Goal: Register for event/course

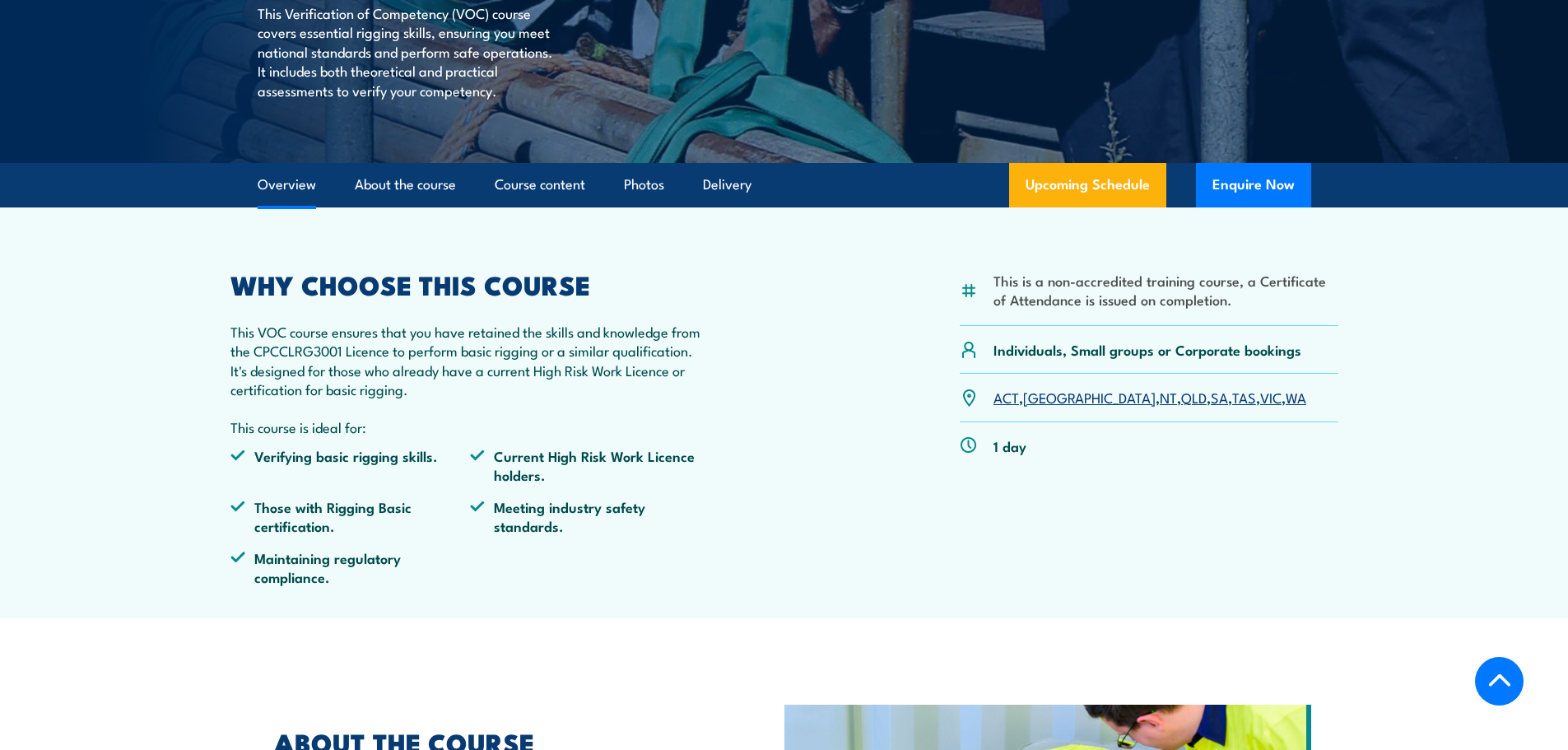
scroll to position [329, 0]
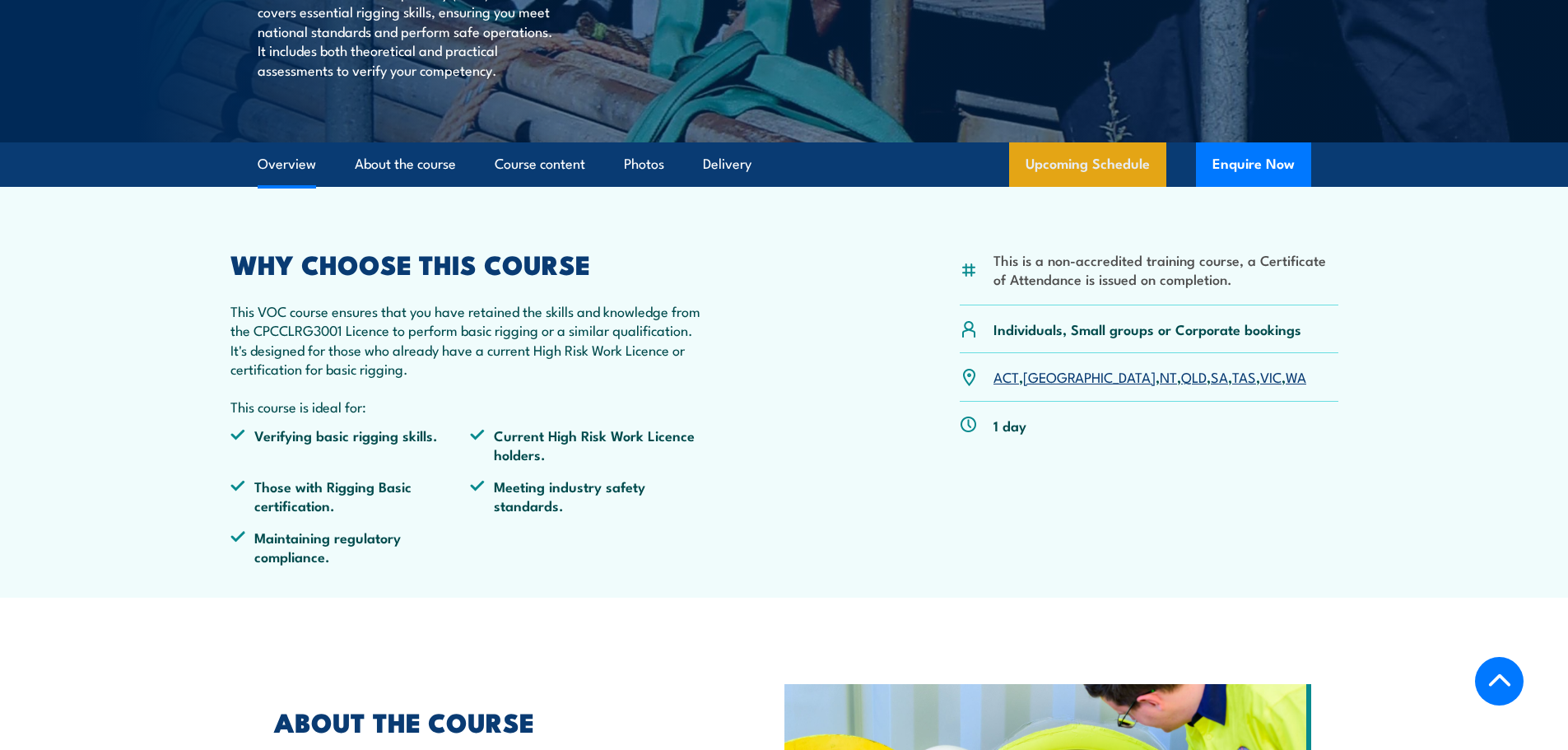
click at [1052, 164] on link "Upcoming Schedule" at bounding box center [1088, 164] width 158 height 44
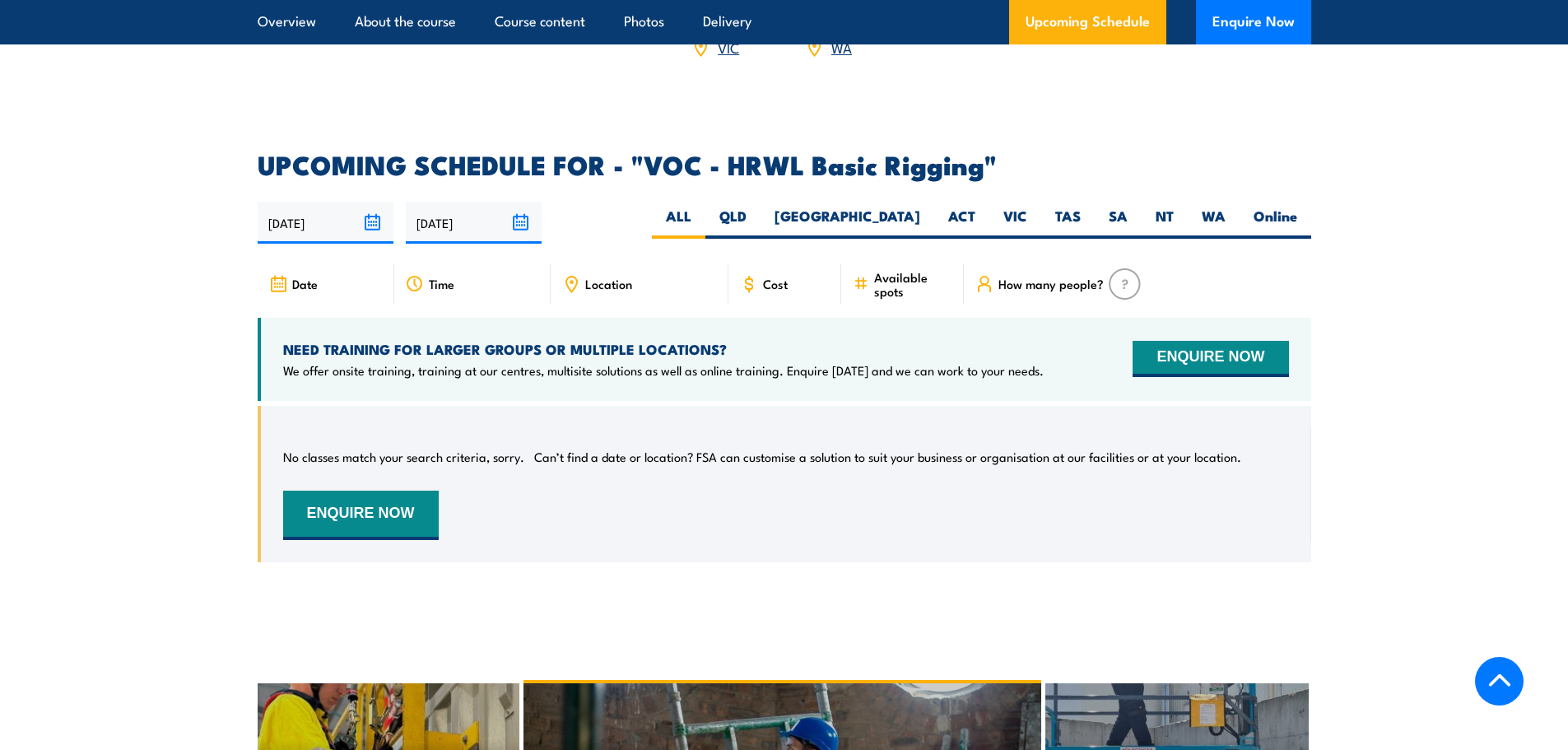
scroll to position [2224, 0]
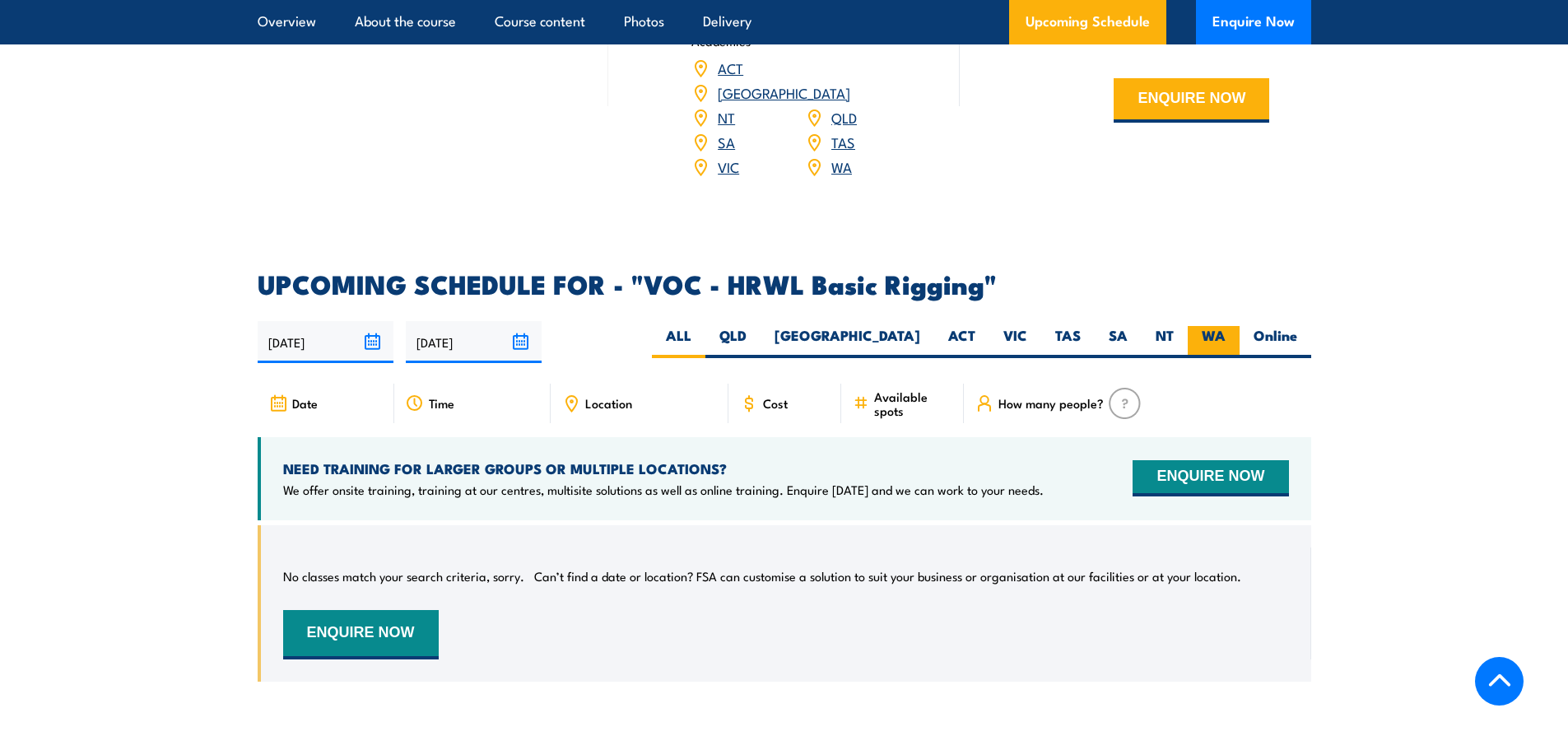
click at [1205, 326] on label "WA" at bounding box center [1213, 342] width 52 height 32
click at [1225, 326] on input "WA" at bounding box center [1230, 330] width 10 height 10
radio input "true"
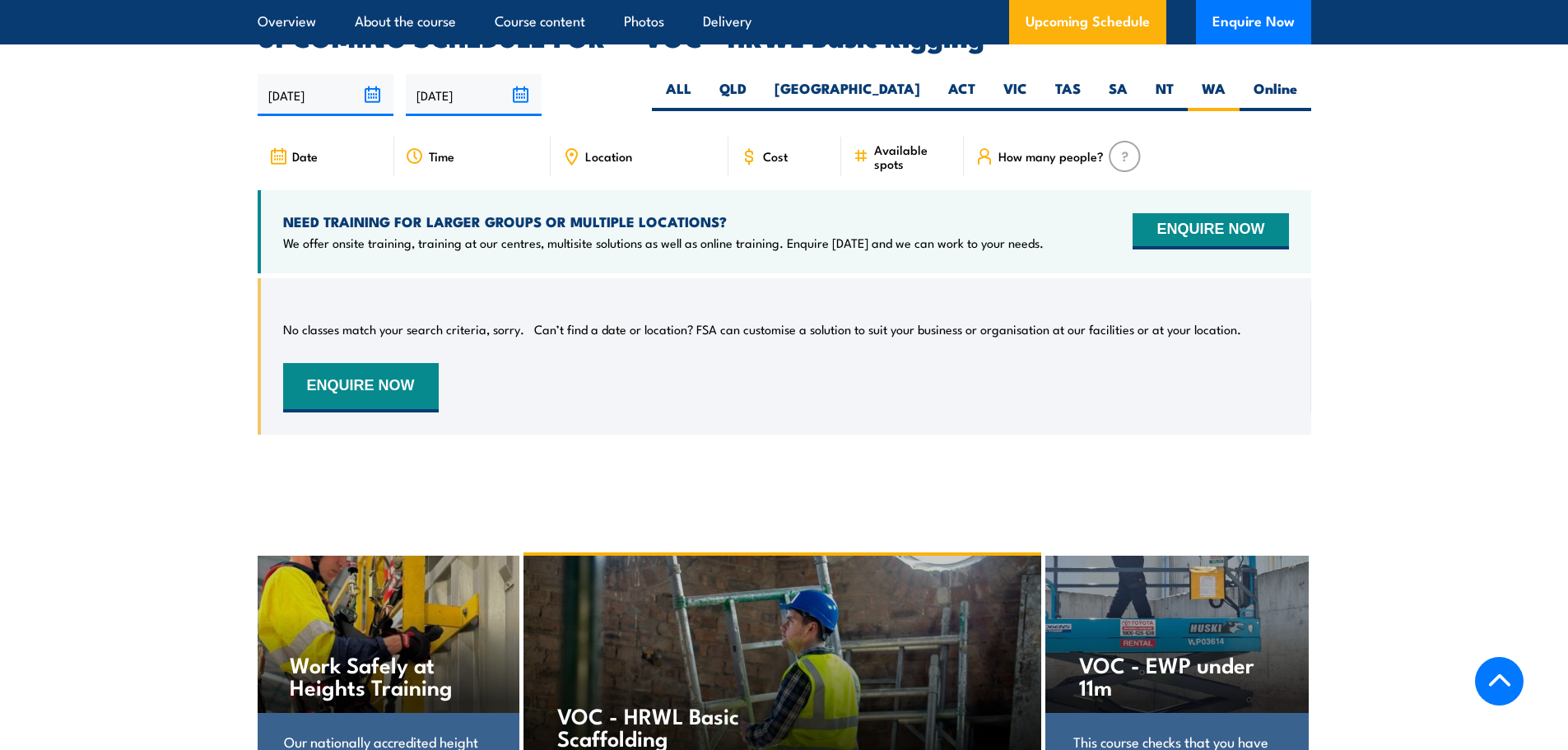
click at [636, 376] on div "No classes match your search criteria, sorry. Can’t find a date or location? FS…" at bounding box center [786, 356] width 1006 height 112
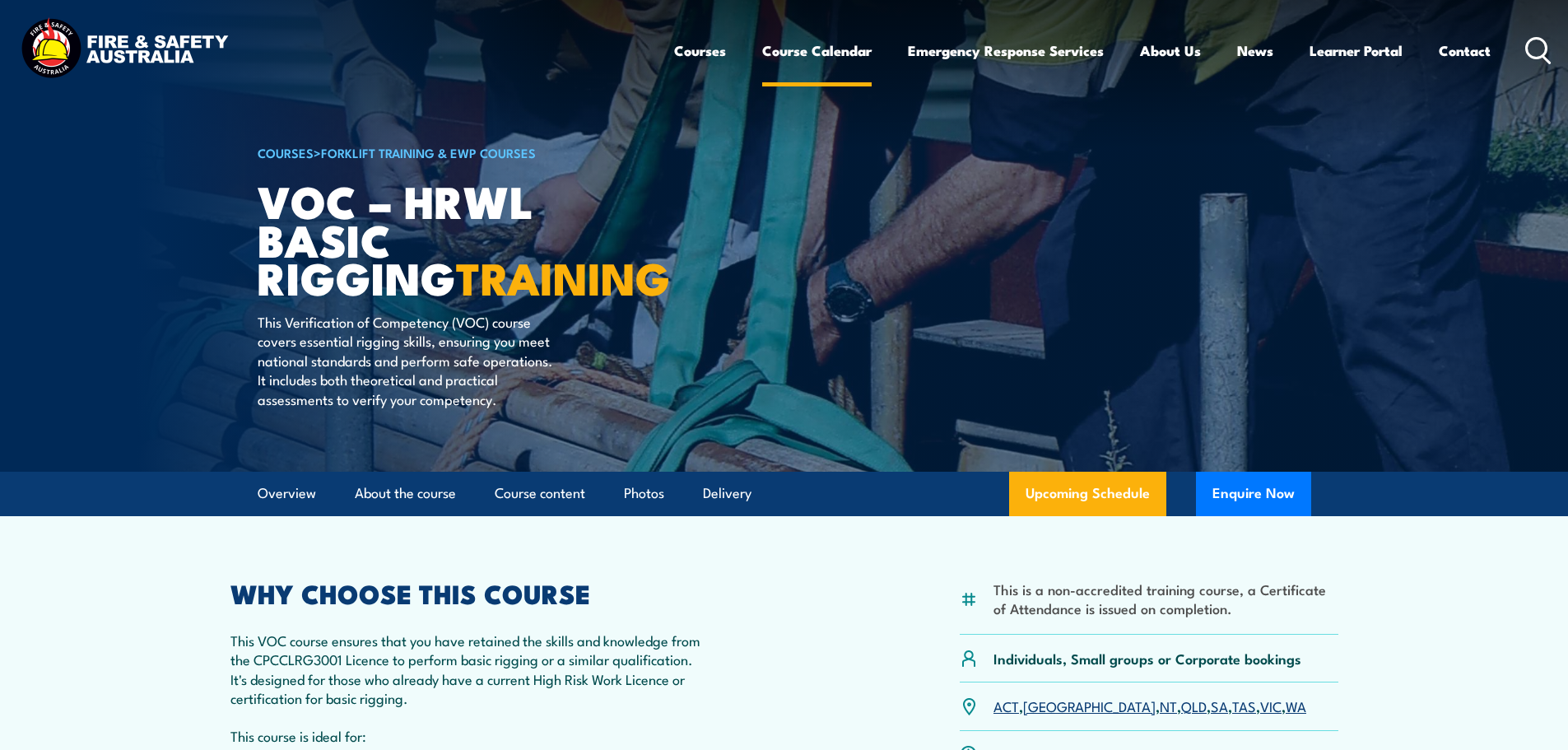
click at [835, 53] on link "Course Calendar" at bounding box center [816, 51] width 110 height 44
